Goal: Task Accomplishment & Management: Manage account settings

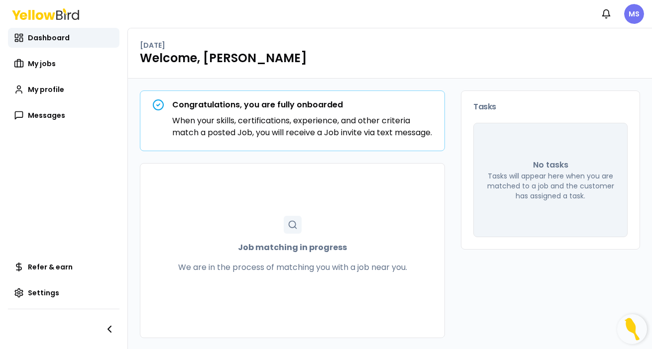
click at [639, 14] on html "Notifications MS Dashboard My jobs My profile Messages Refer & earn Settings [D…" at bounding box center [326, 174] width 652 height 349
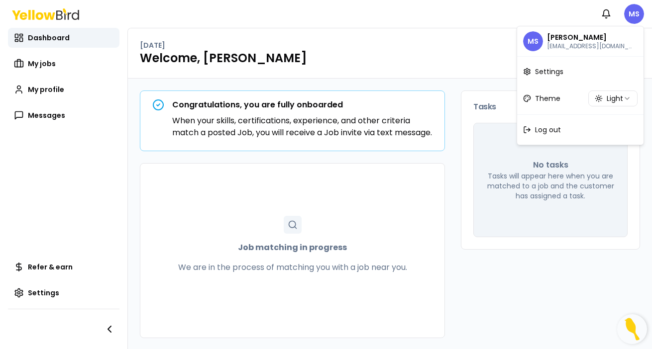
click at [635, 17] on html "Notifications MS Dashboard My jobs My profile Messages Refer & earn Settings Th…" at bounding box center [326, 174] width 652 height 349
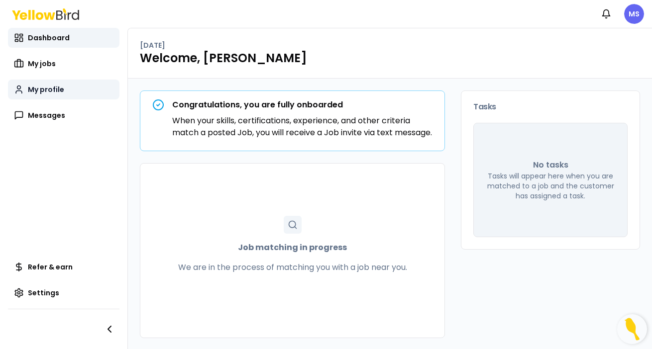
click at [53, 92] on span "My profile" at bounding box center [46, 90] width 36 height 10
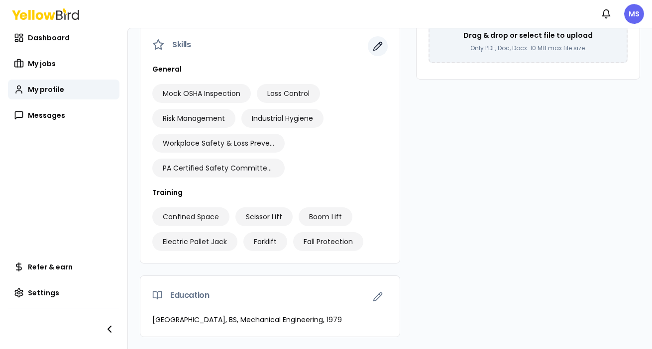
scroll to position [307, 0]
click at [378, 45] on icon "button" at bounding box center [378, 46] width 10 height 10
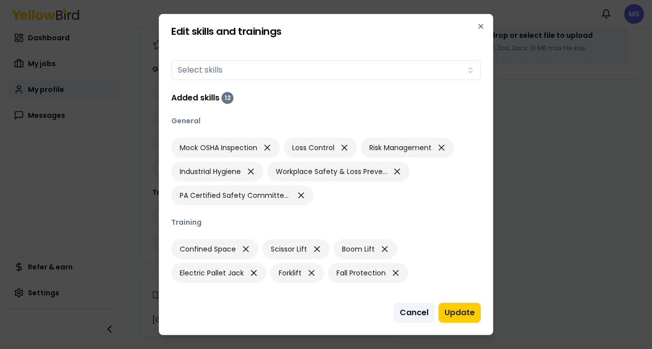
click at [416, 313] on button "Cancel" at bounding box center [414, 313] width 41 height 20
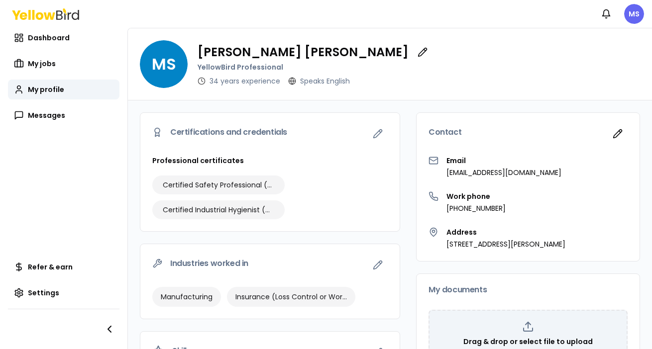
scroll to position [0, 0]
click at [48, 39] on span "Dashboard" at bounding box center [49, 38] width 42 height 10
